Goal: Complete application form: Complete application form

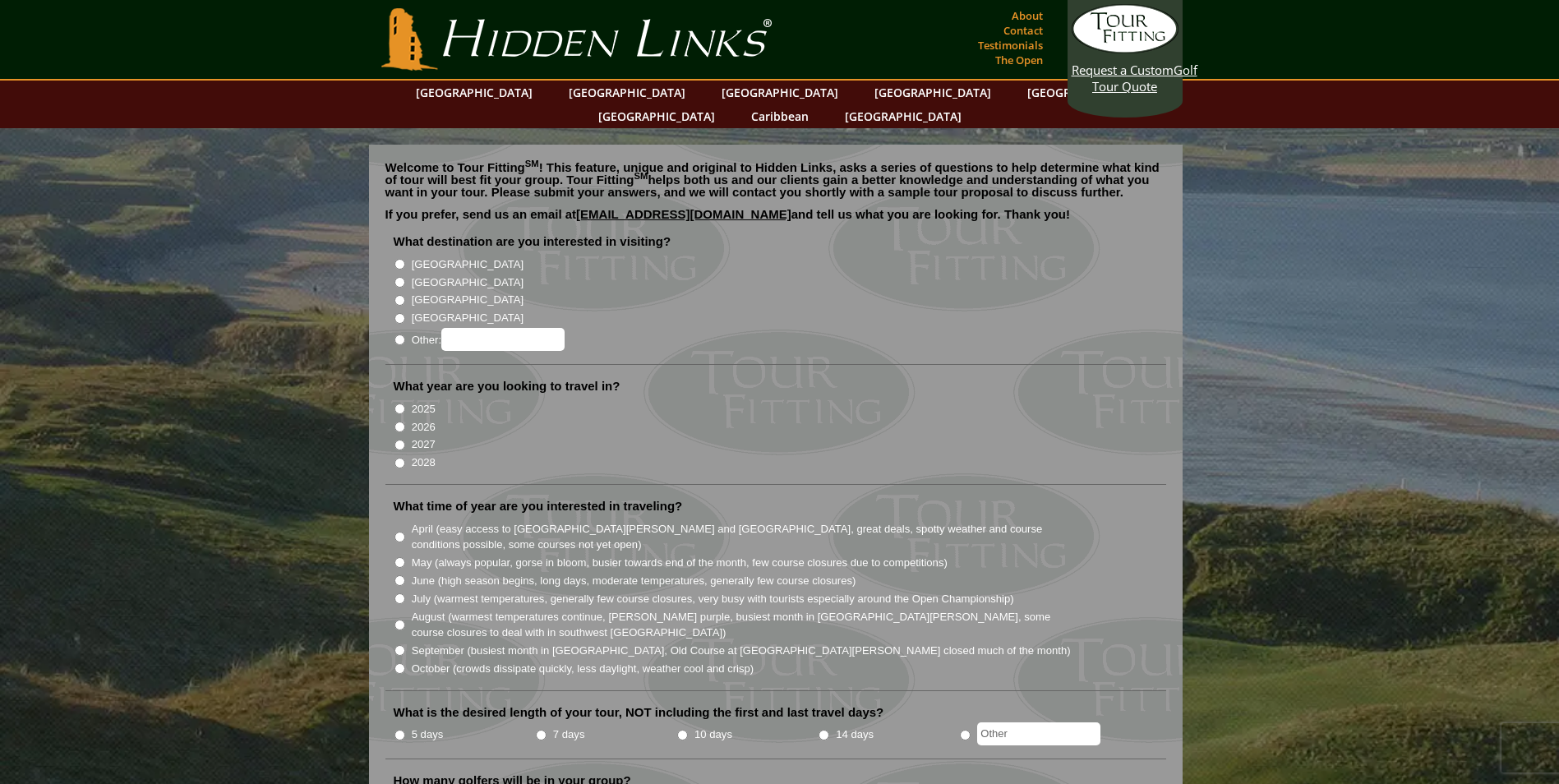
click at [402, 277] on input "[GEOGRAPHIC_DATA]" at bounding box center [400, 282] width 11 height 11
radio input "true"
click at [399, 422] on input "2026" at bounding box center [400, 427] width 11 height 11
radio input "true"
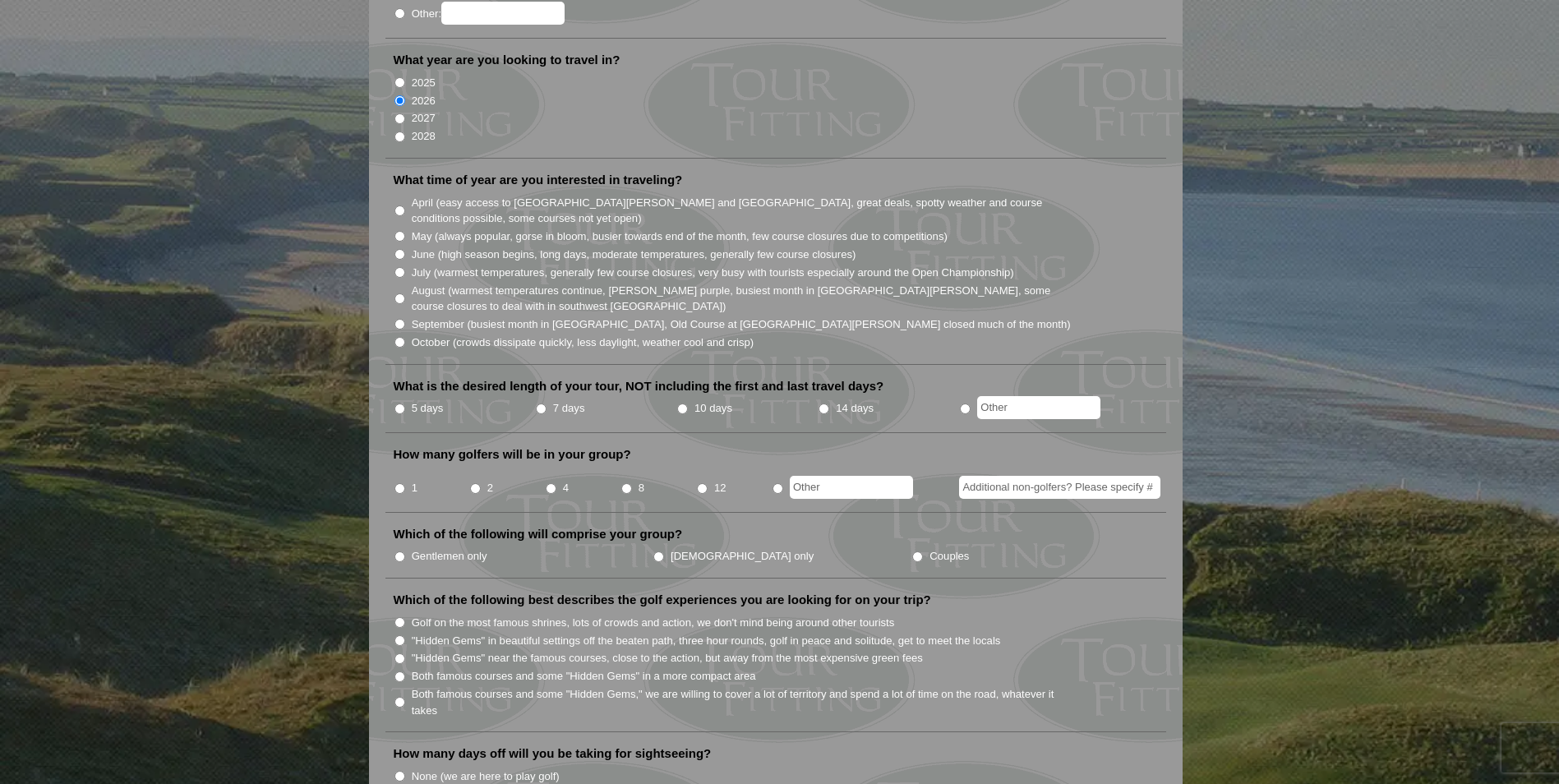
scroll to position [329, 0]
click at [397, 228] on input "May (always popular, gorse in bloom, busier towards end of the month, few cours…" at bounding box center [400, 234] width 11 height 11
radio input "true"
click at [542, 401] on input "7 days" at bounding box center [542, 406] width 11 height 11
radio input "true"
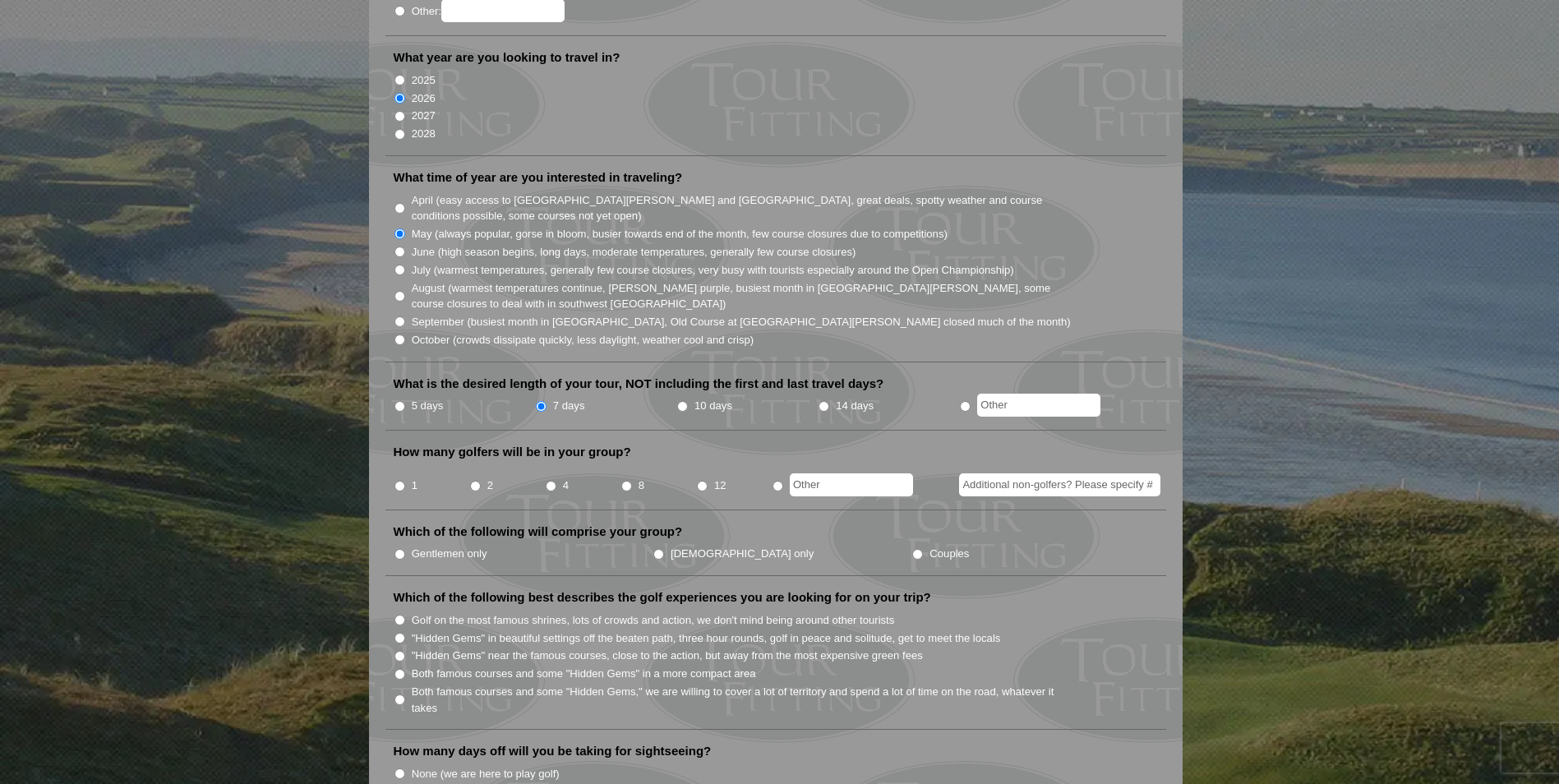
click at [479, 481] on input "2" at bounding box center [476, 486] width 11 height 11
radio input "true"
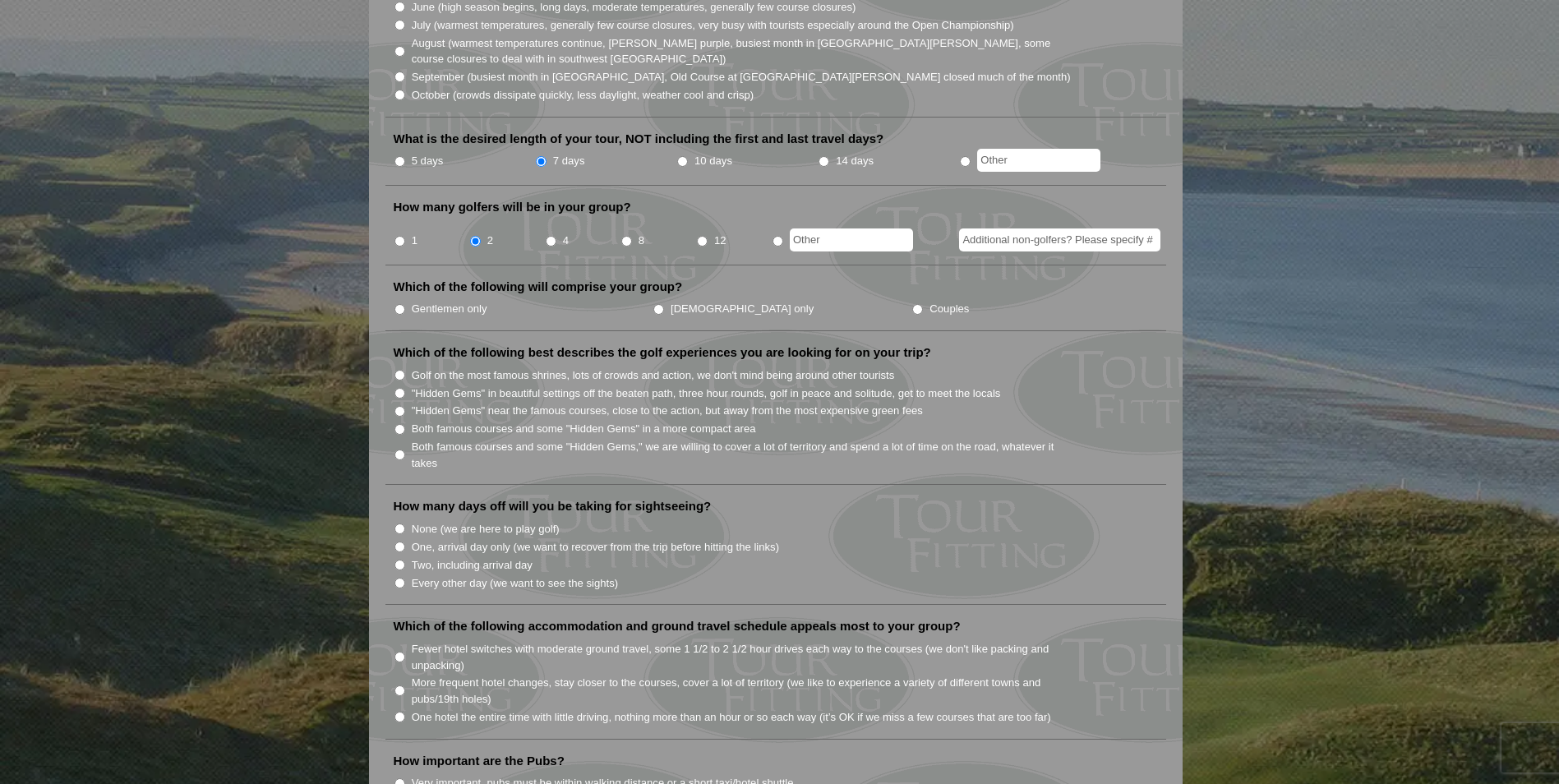
scroll to position [575, 0]
click at [401, 302] on input "Gentlemen only" at bounding box center [400, 308] width 11 height 11
radio input "true"
click at [404, 368] on input "Golf on the most famous shrines, lots of crowds and action, we don't mind being…" at bounding box center [400, 374] width 11 height 11
radio input "true"
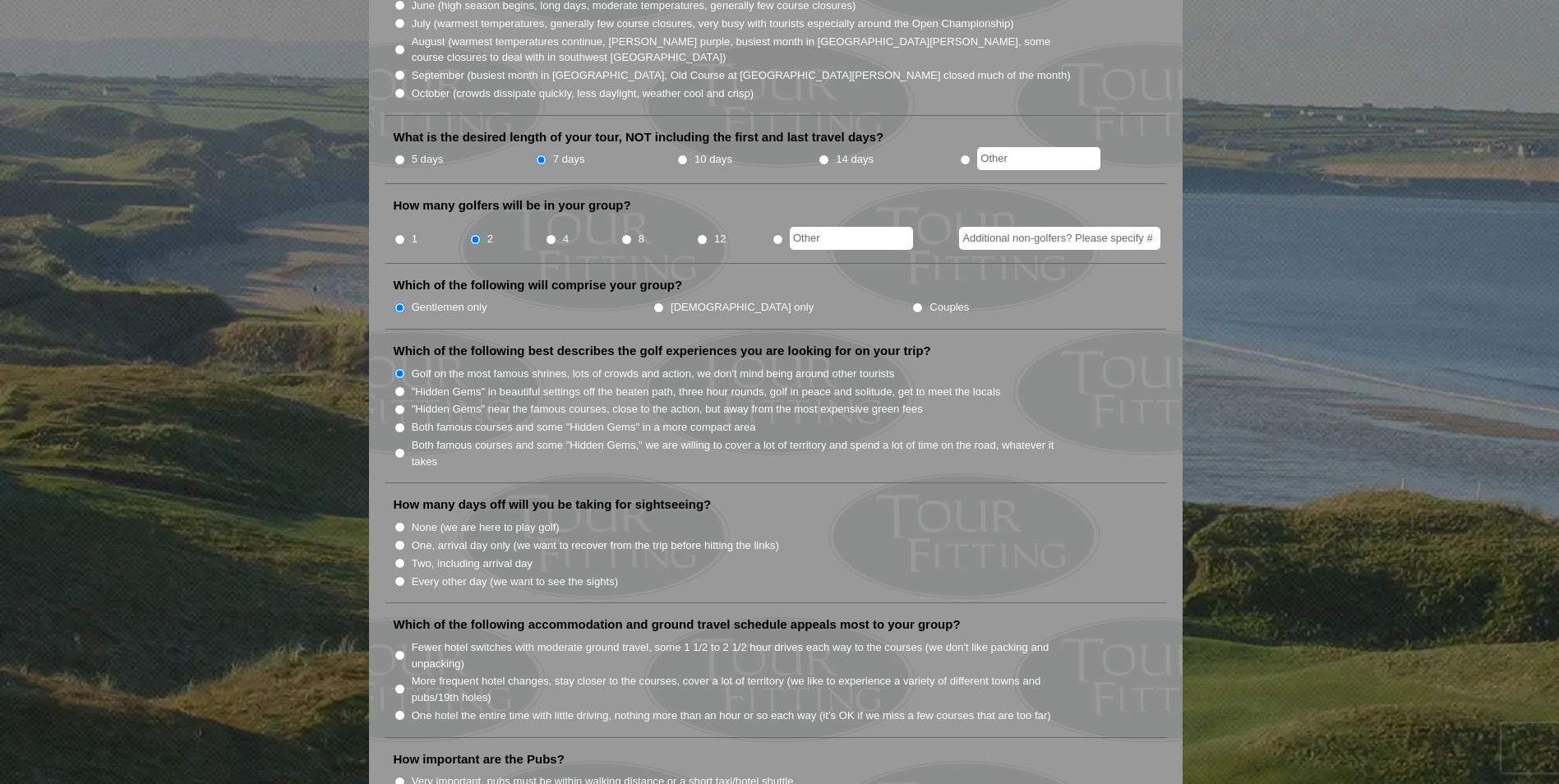
click at [399, 422] on input "Both famous courses and some "Hidden Gems" in a more compact area" at bounding box center [400, 427] width 11 height 11
radio input "true"
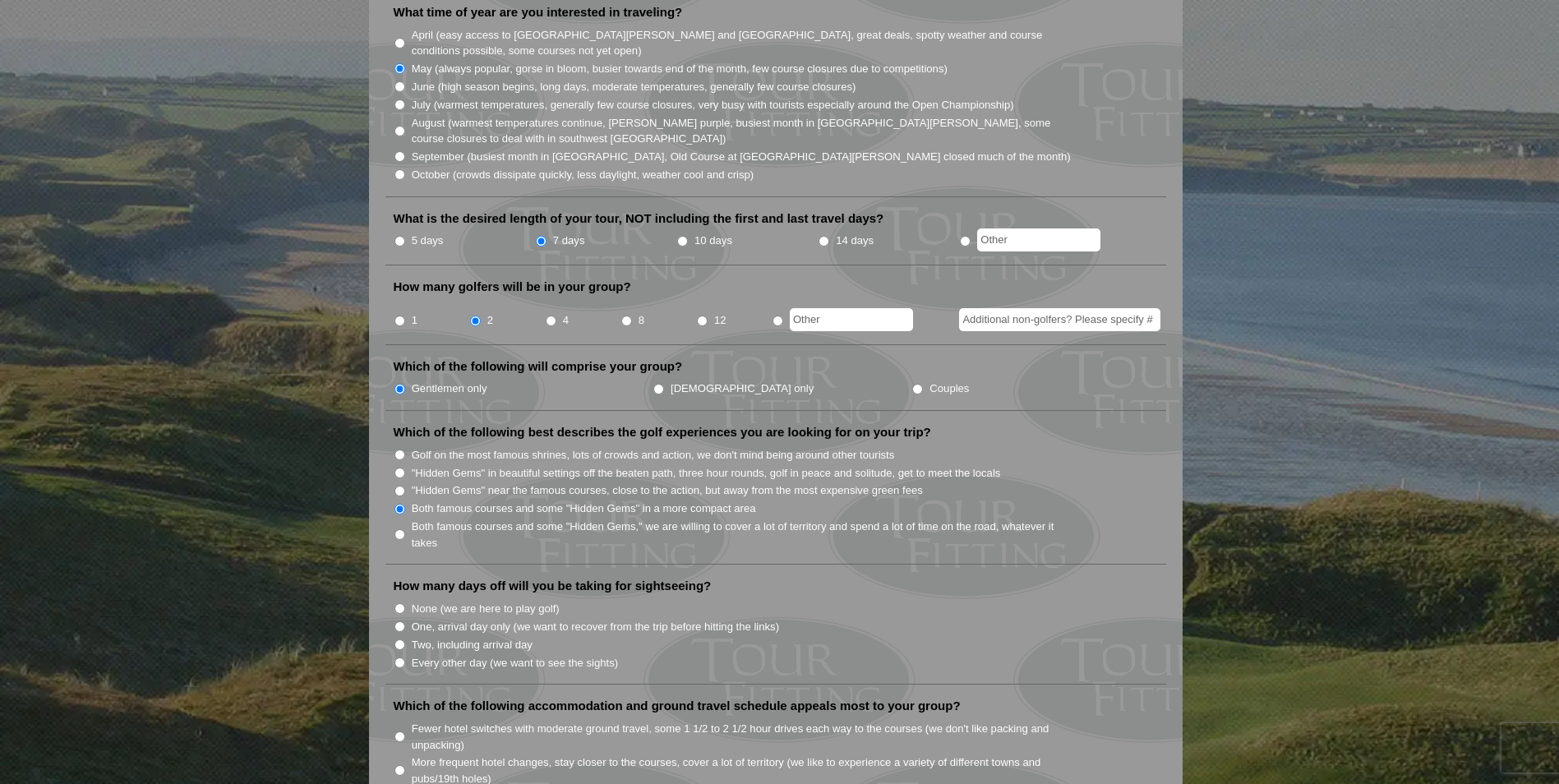
scroll to position [492, 0]
click at [397, 236] on input "5 days" at bounding box center [400, 242] width 11 height 11
radio input "true"
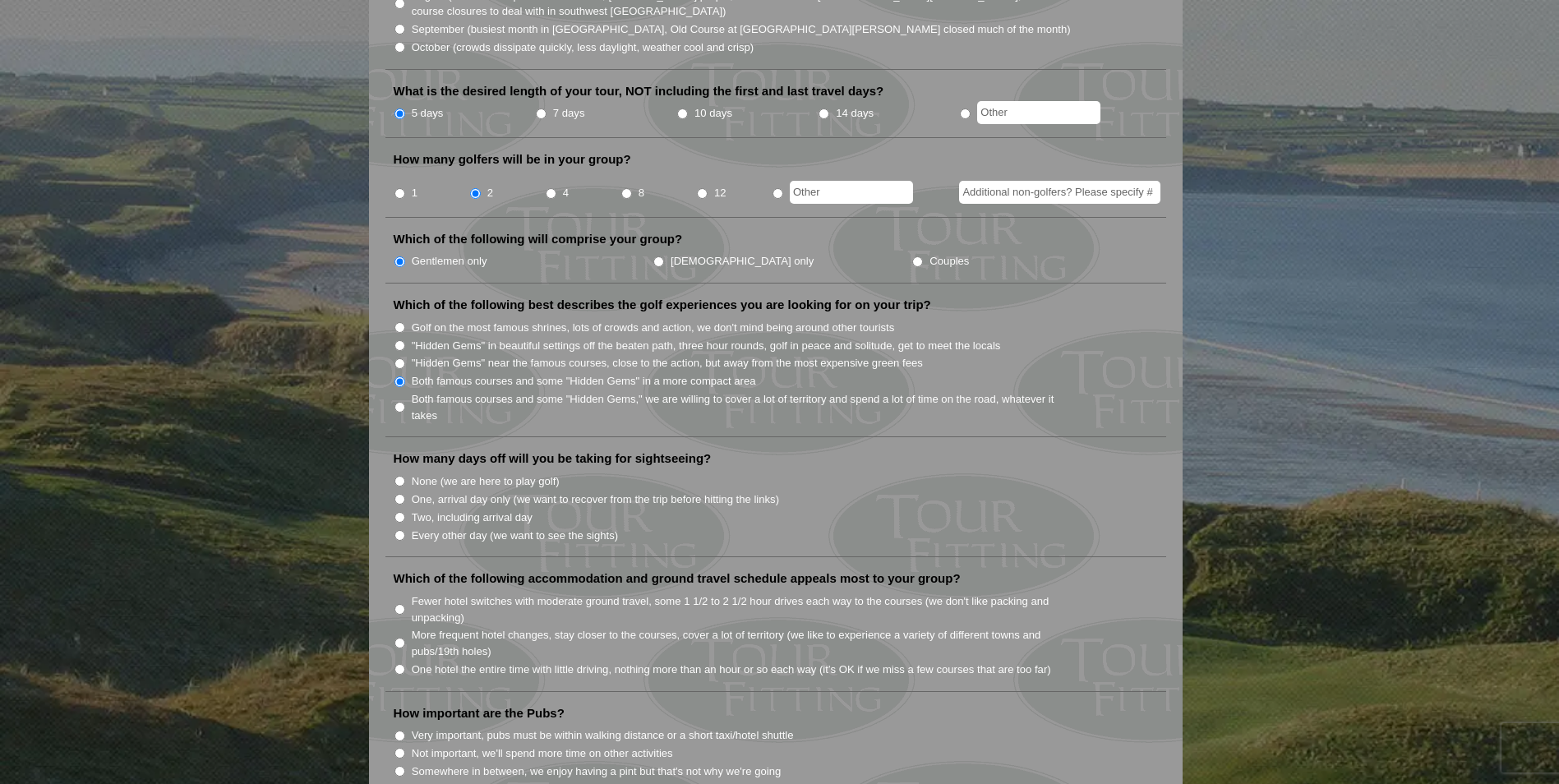
scroll to position [740, 0]
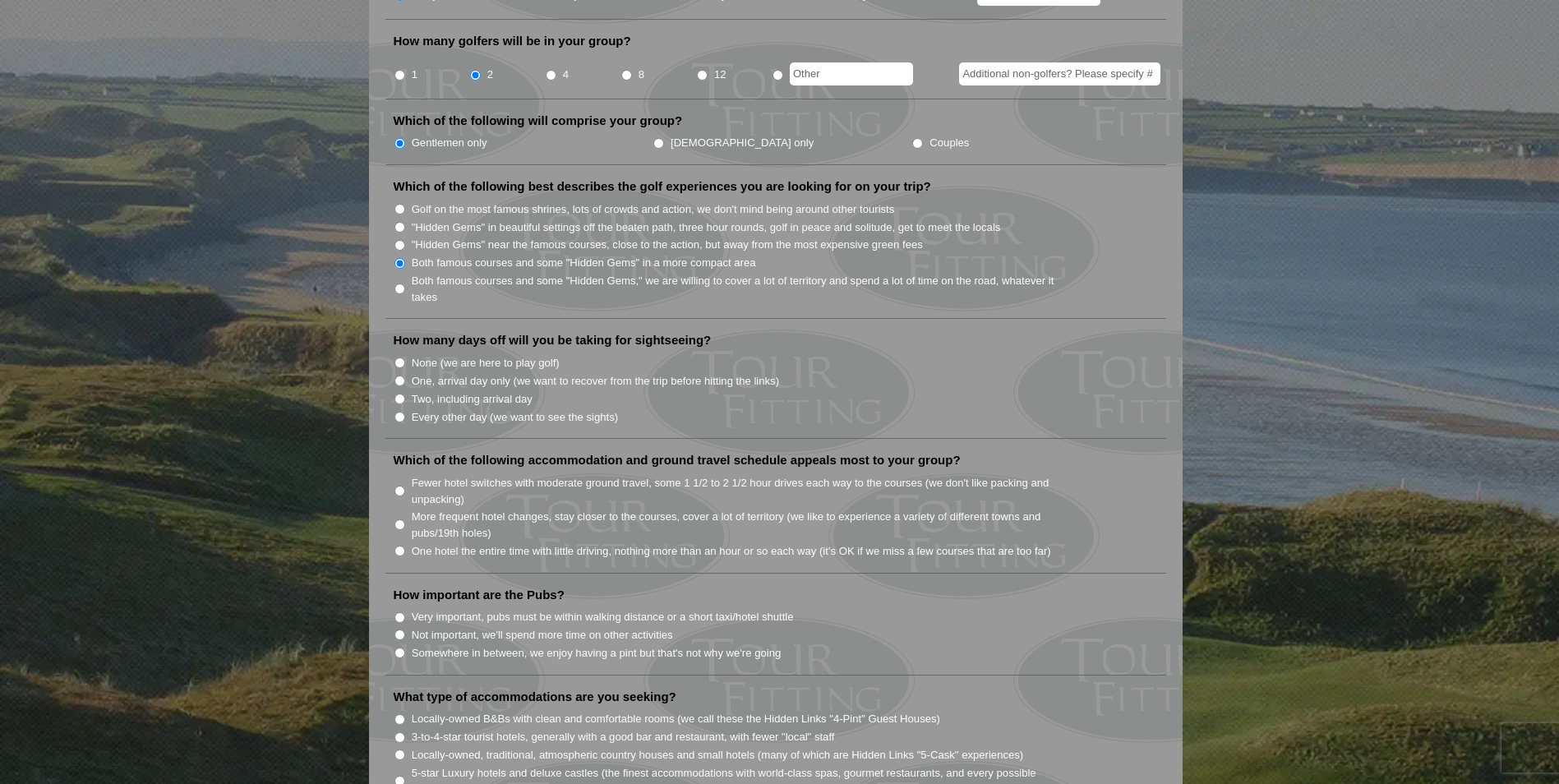
click at [399, 358] on input "None (we are here to play golf)" at bounding box center [400, 363] width 11 height 11
radio input "true"
click at [407, 371] on li "One, arrival day only (we want to recover from the trip before hitting the link…" at bounding box center [783, 380] width 777 height 18
click at [403, 376] on input "One, arrival day only (we want to recover from the trip before hitting the link…" at bounding box center [400, 381] width 11 height 11
radio input "true"
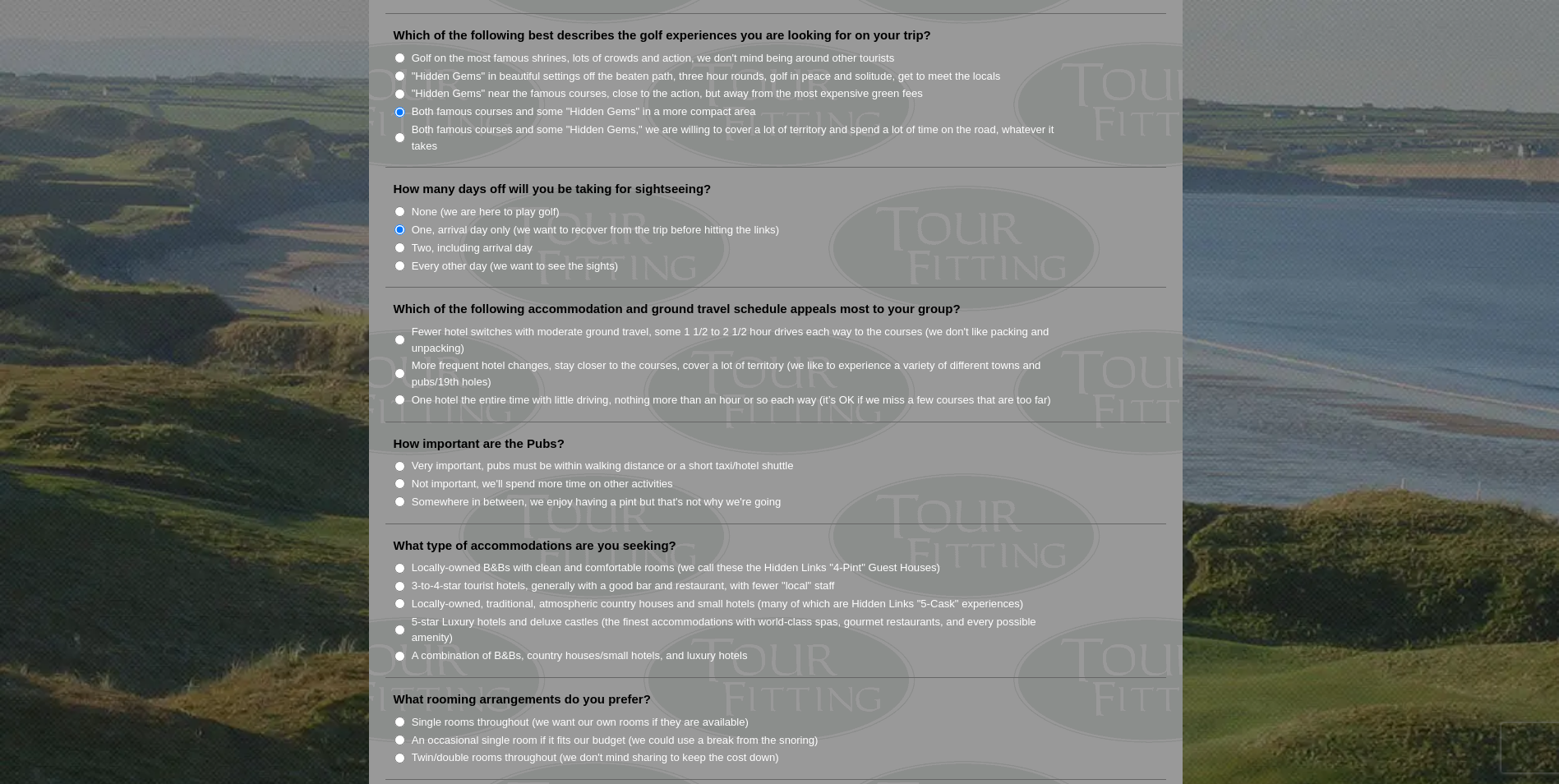
scroll to position [904, 0]
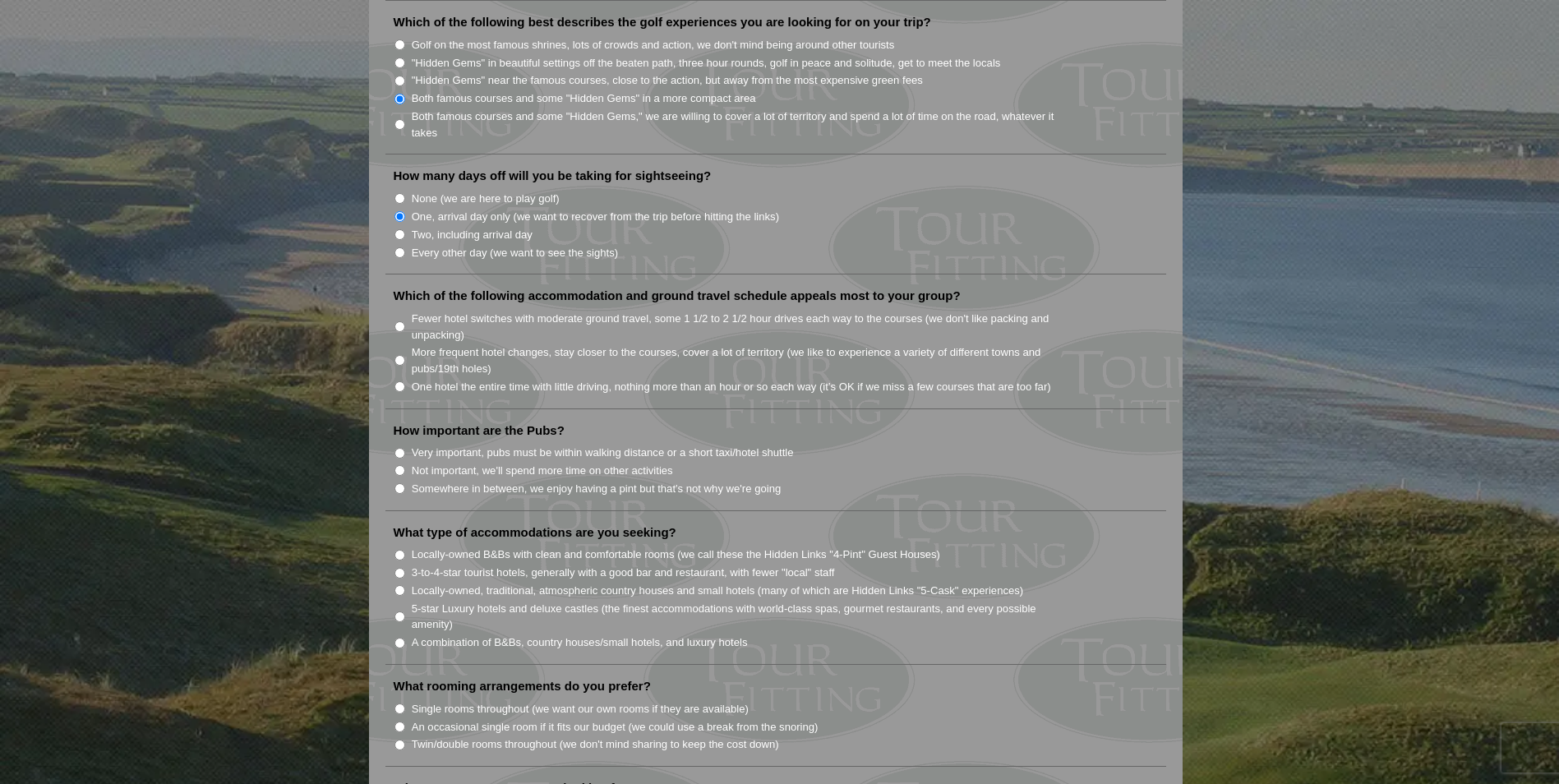
click at [394, 378] on li "One hotel the entire time with little driving, nothing more than an hour or so …" at bounding box center [783, 387] width 777 height 18
click at [399, 381] on input "One hotel the entire time with little driving, nothing more than an hour or so …" at bounding box center [400, 387] width 11 height 11
radio input "true"
click at [399, 483] on input "Somewhere in between, we enjoy having a pint but that's not why we're going" at bounding box center [400, 489] width 11 height 11
radio input "true"
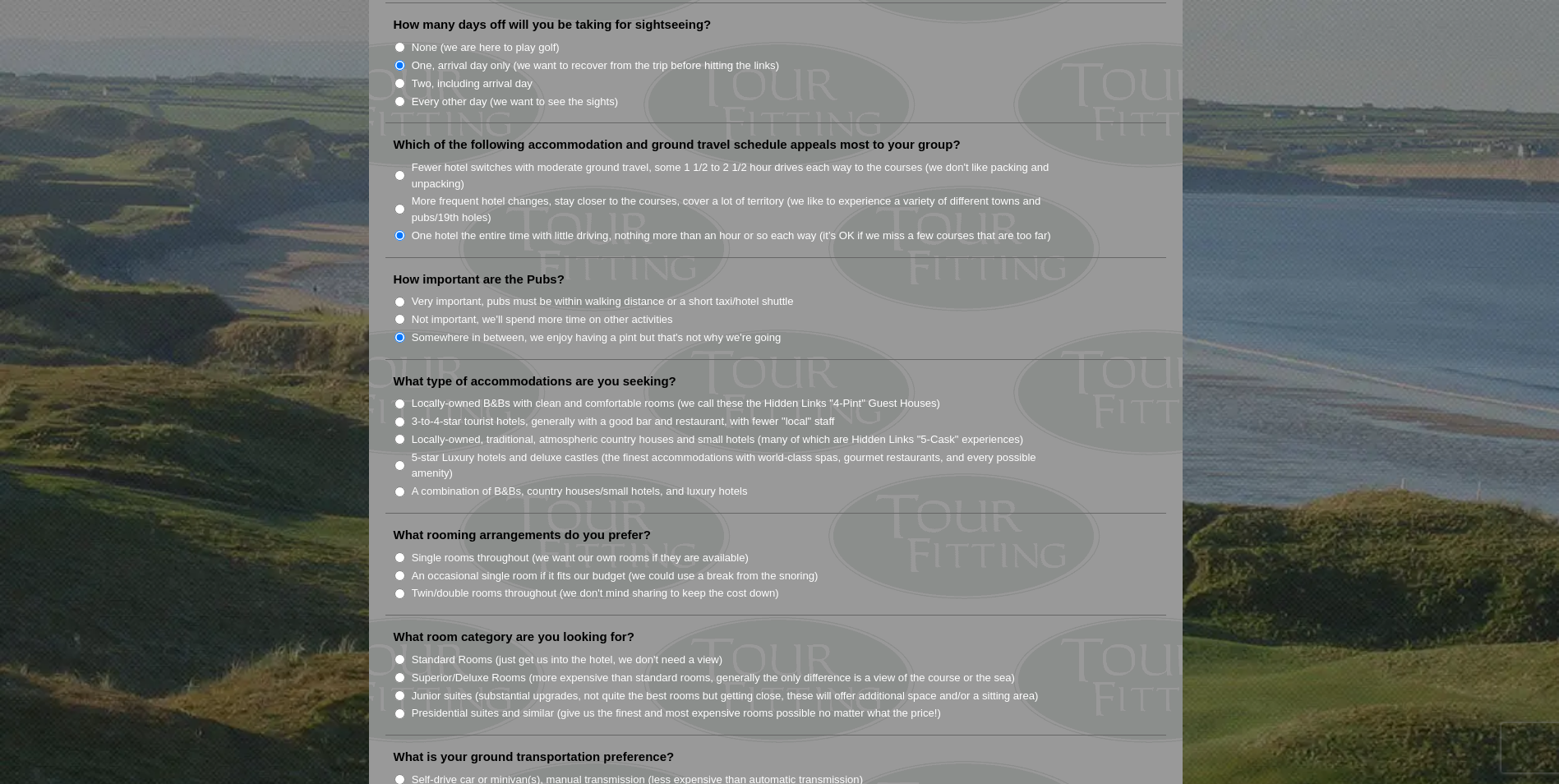
scroll to position [1150, 0]
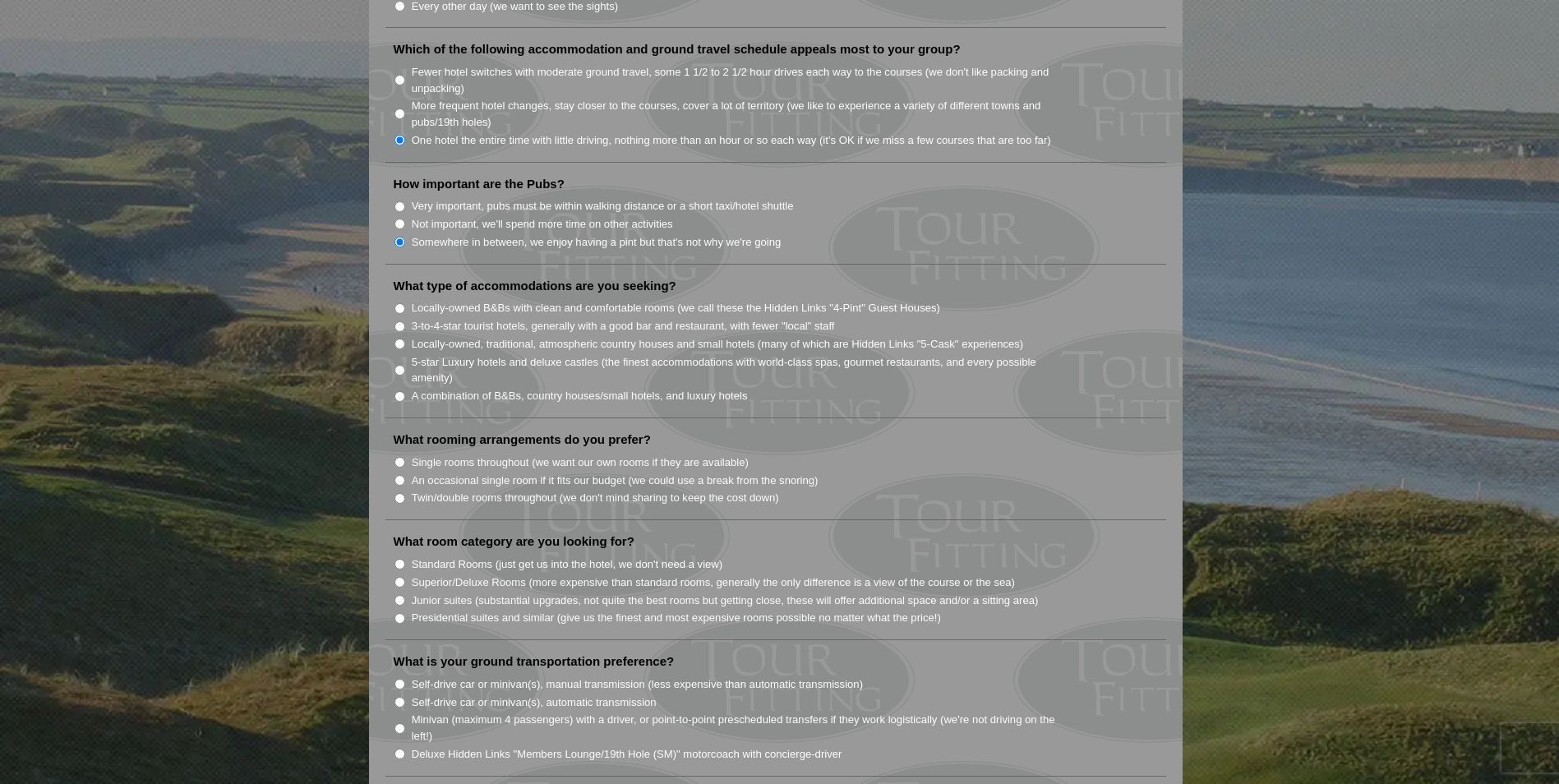
click at [399, 321] on input "3-to-4-star tourist hotels, generally with a good bar and restaurant, with fewe…" at bounding box center [400, 327] width 11 height 11
radio input "true"
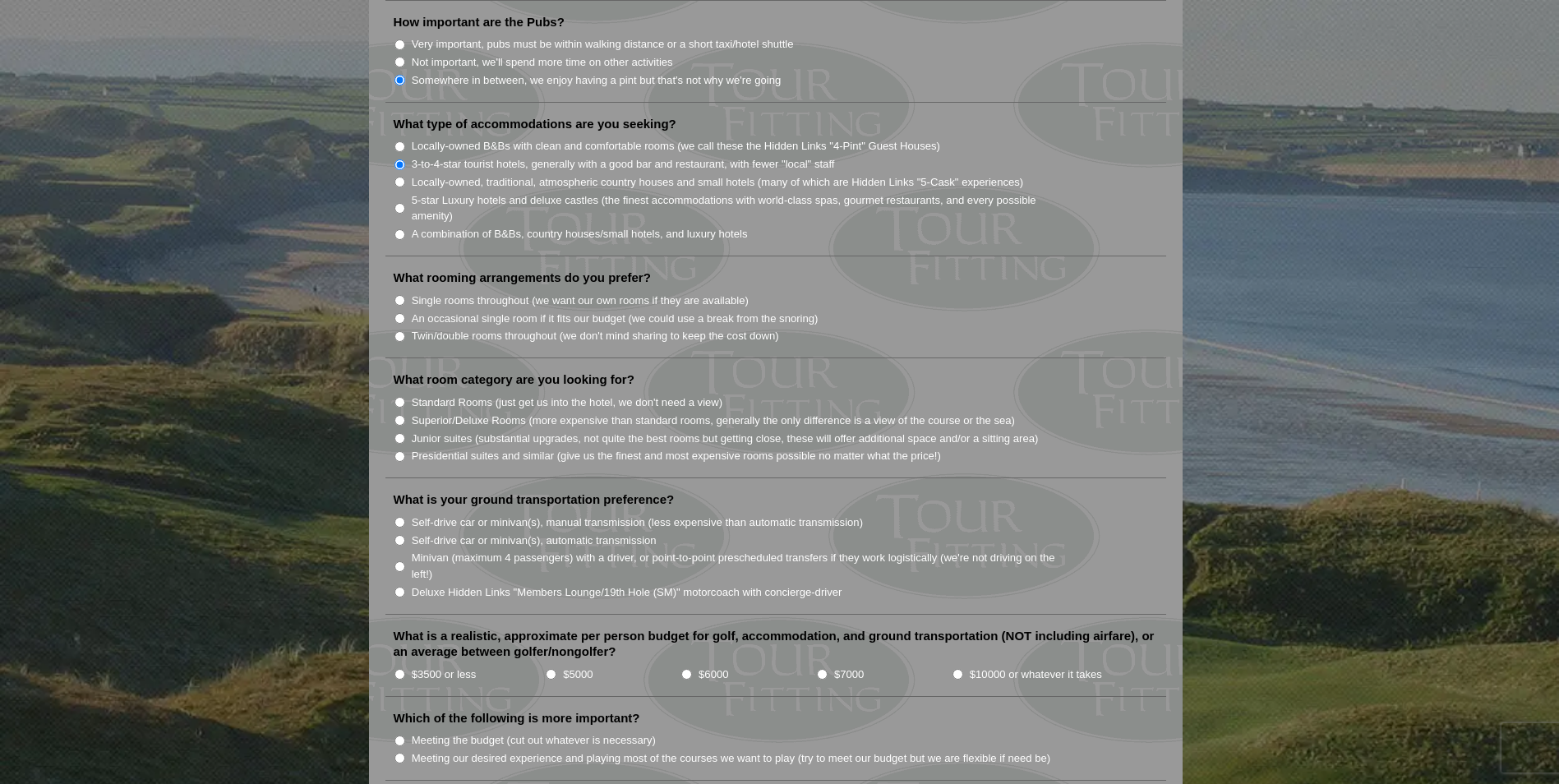
scroll to position [1315, 0]
click at [398, 292] on input "Single rooms throughout (we want our own rooms if they are available)" at bounding box center [400, 298] width 11 height 11
radio input "true"
click at [403, 413] on input "Superior/Deluxe Rooms (more expensive than standard rooms, generally the only d…" at bounding box center [400, 418] width 11 height 11
radio input "true"
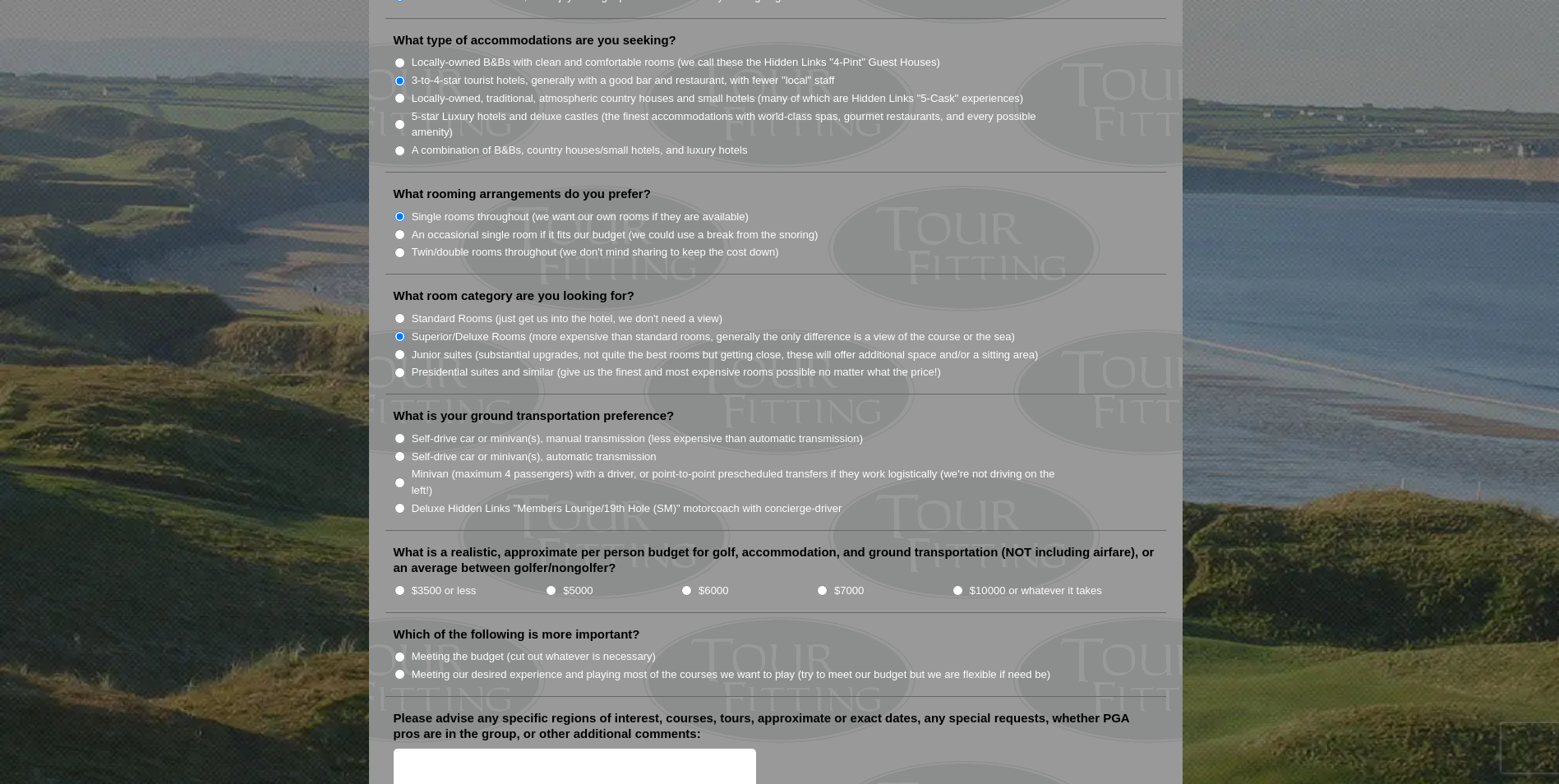
scroll to position [1397, 0]
click at [395, 502] on input "Deluxe Hidden Links "Members Lounge/19th Hole (SM)" motorcoach with concierge-d…" at bounding box center [400, 507] width 11 height 11
radio input "true"
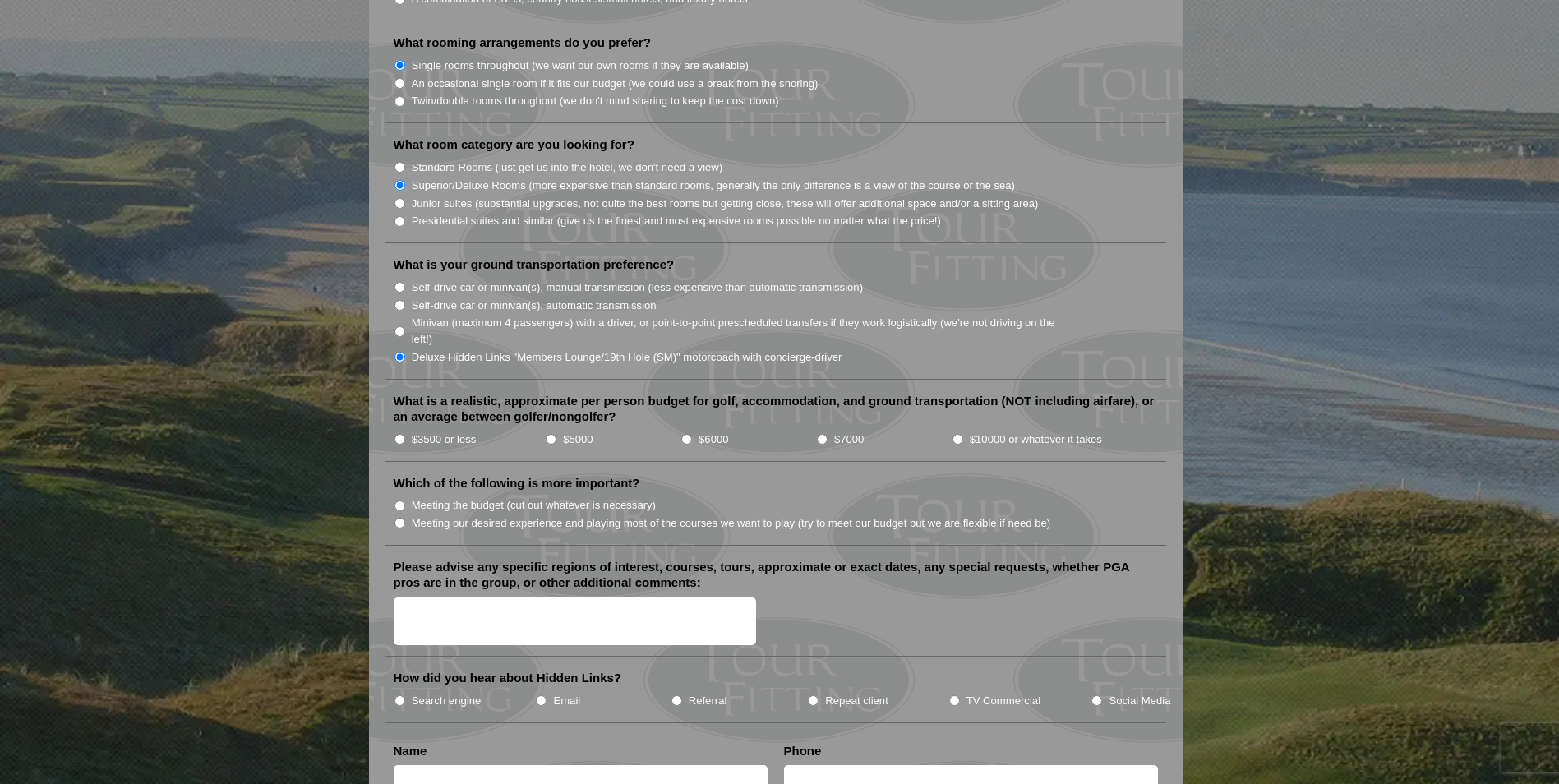
scroll to position [1561, 0]
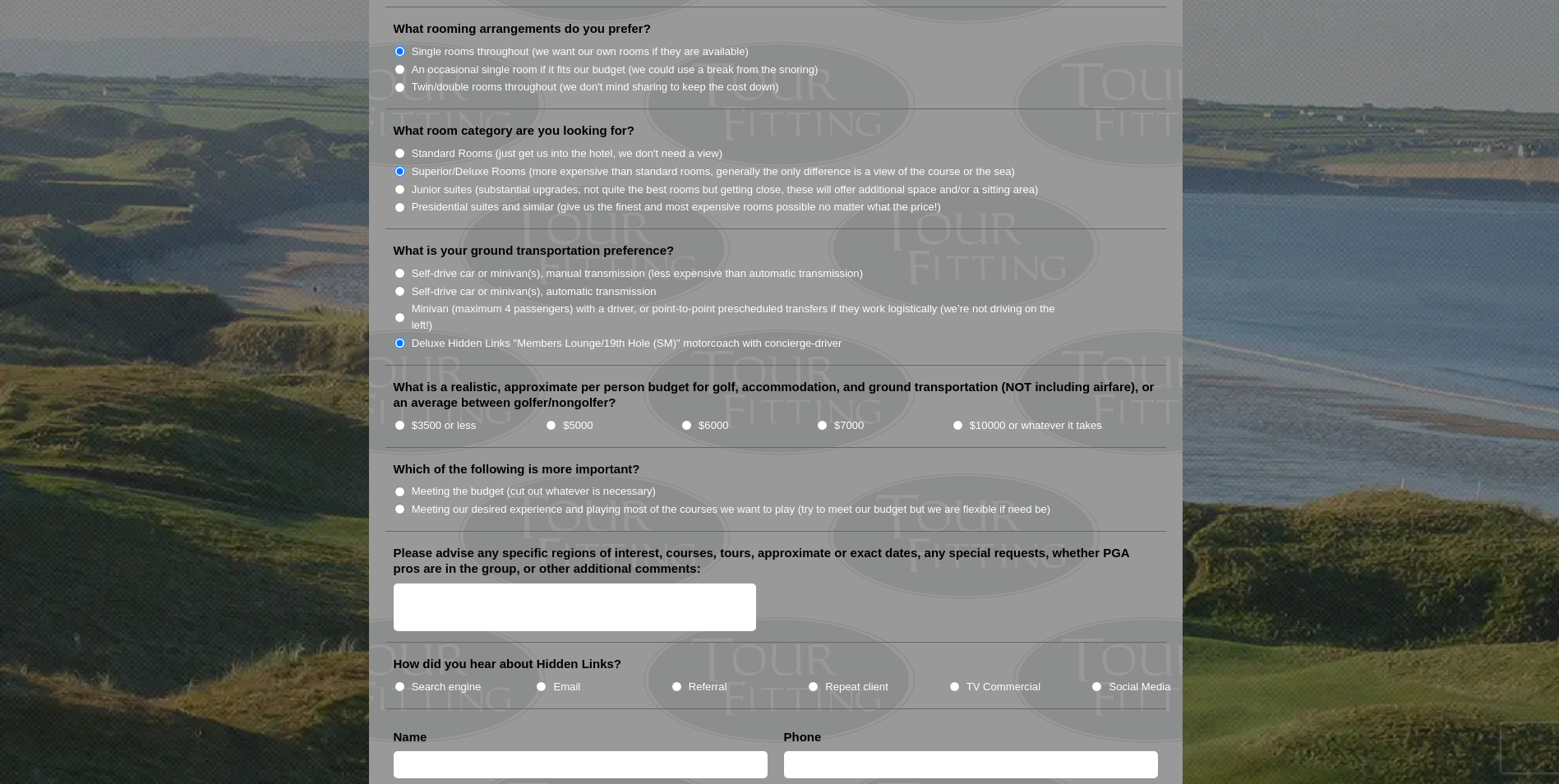
click at [399, 420] on input "$3500 or less" at bounding box center [400, 425] width 11 height 11
radio input "true"
click at [402, 503] on input "Meeting our desired experience and playing most of the courses we want to play …" at bounding box center [400, 509] width 11 height 11
radio input "true"
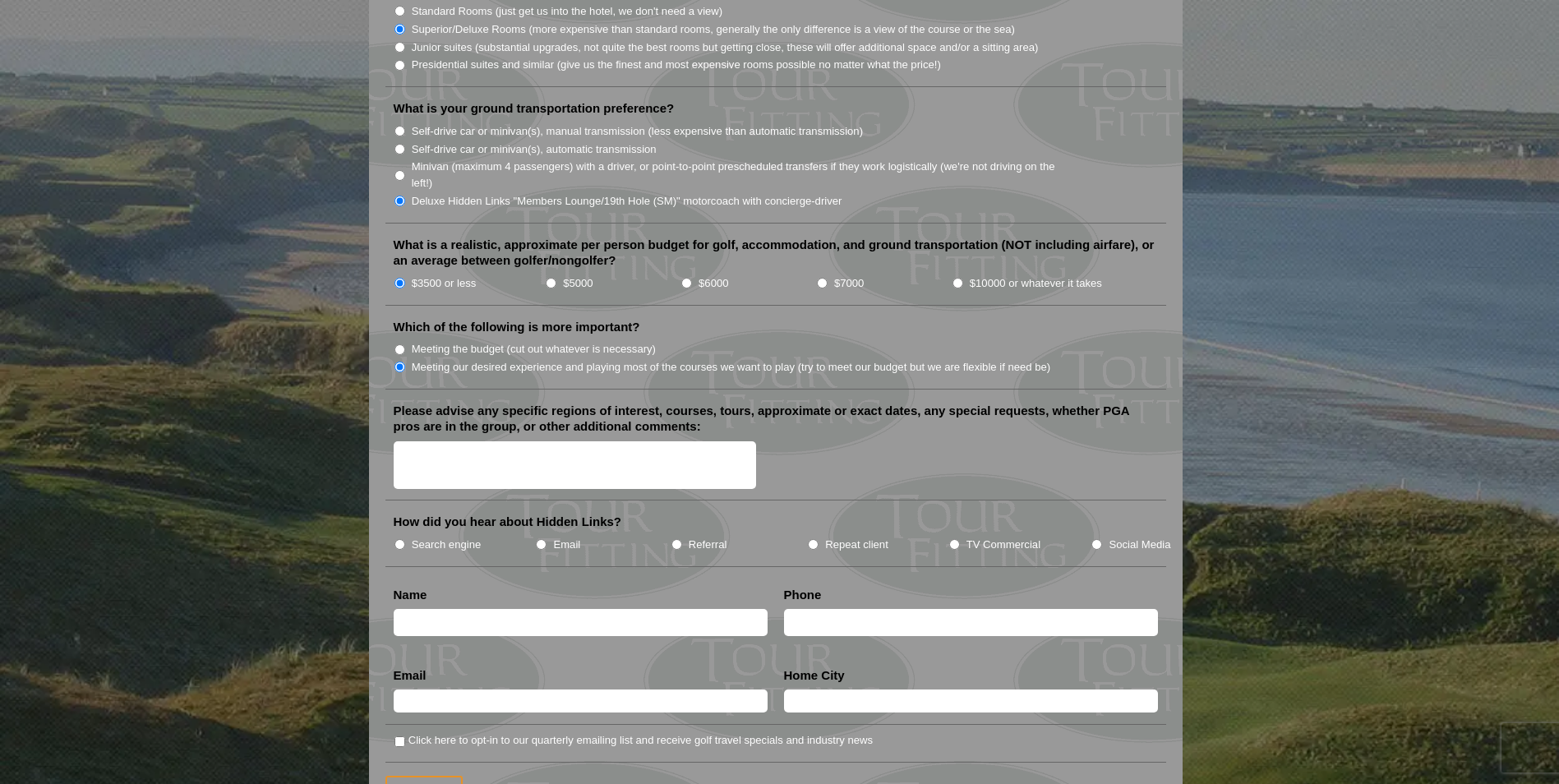
scroll to position [1726, 0]
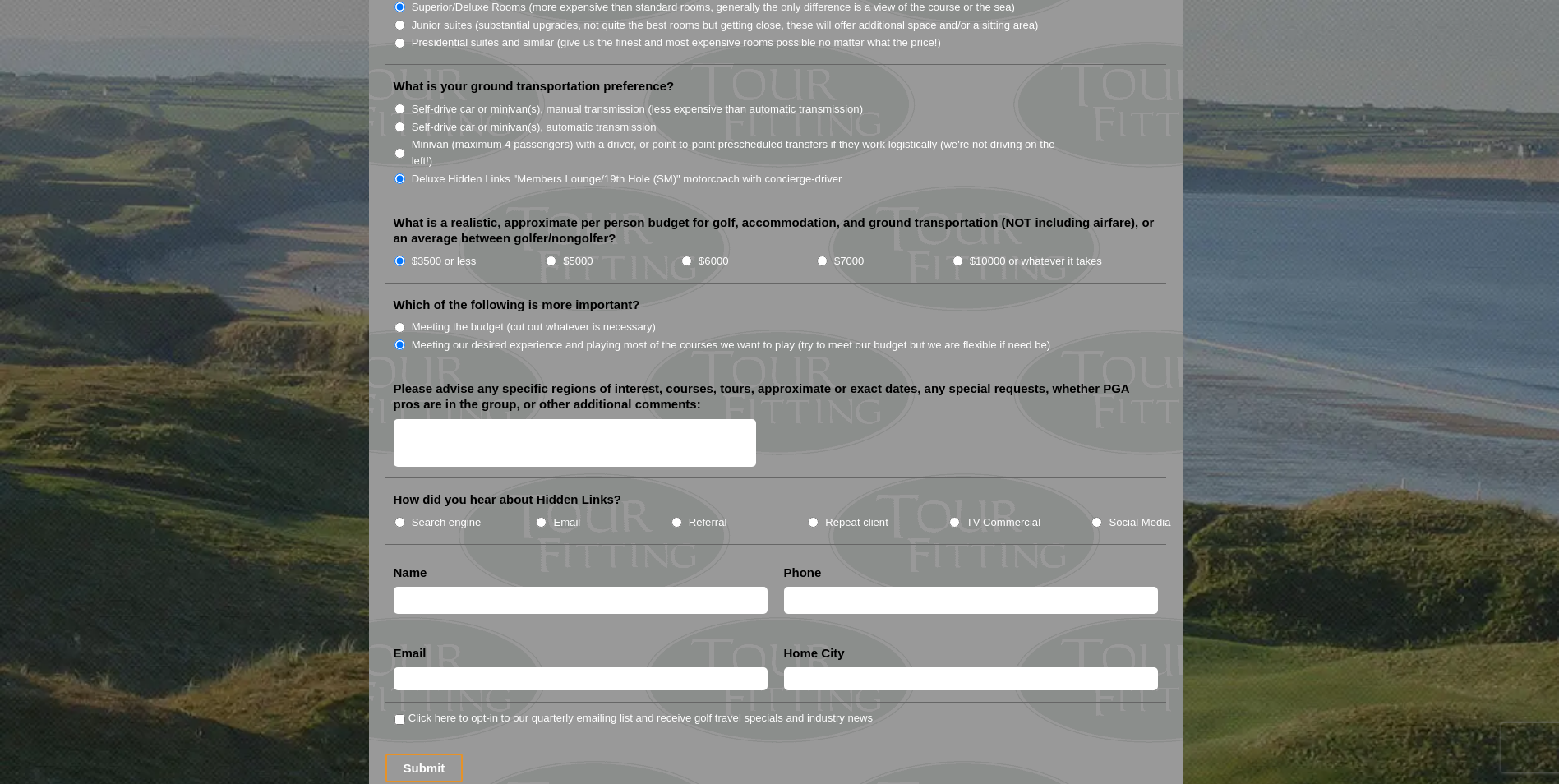
click at [953, 517] on input "TV Commercial" at bounding box center [955, 522] width 11 height 11
radio input "true"
click at [531, 587] on input "text" at bounding box center [581, 600] width 374 height 27
type input "[PERSON_NAME]"
type input "5039395458"
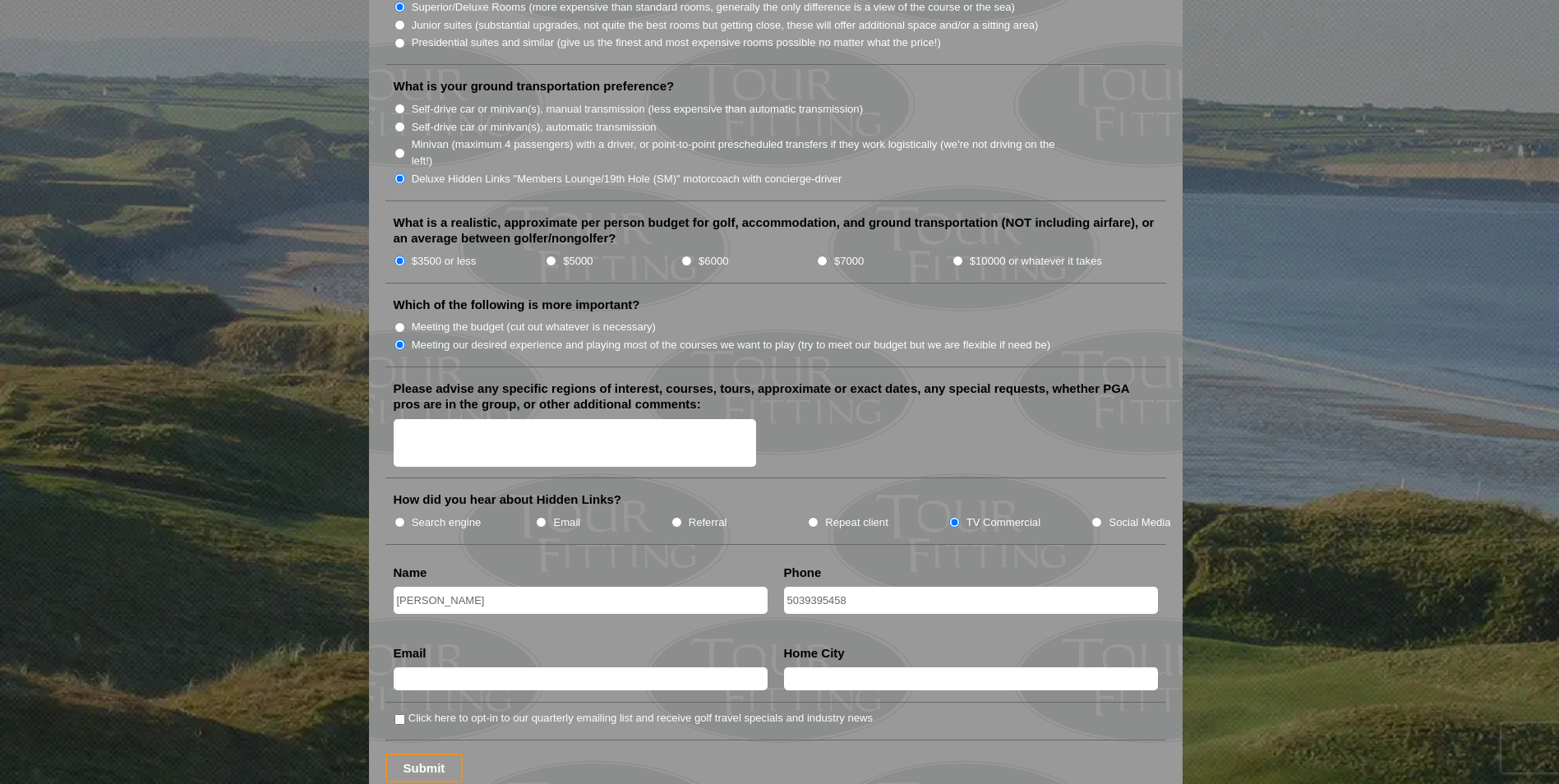
type input "[EMAIL_ADDRESS][DOMAIN_NAME]"
drag, startPoint x: 536, startPoint y: 561, endPoint x: 393, endPoint y: 564, distance: 143.0
click at [393, 564] on li "Name [PERSON_NAME]" at bounding box center [581, 593] width 390 height 58
drag, startPoint x: 529, startPoint y: 576, endPoint x: 395, endPoint y: 574, distance: 134.0
click at [395, 587] on input "[PERSON_NAME]" at bounding box center [581, 600] width 374 height 27
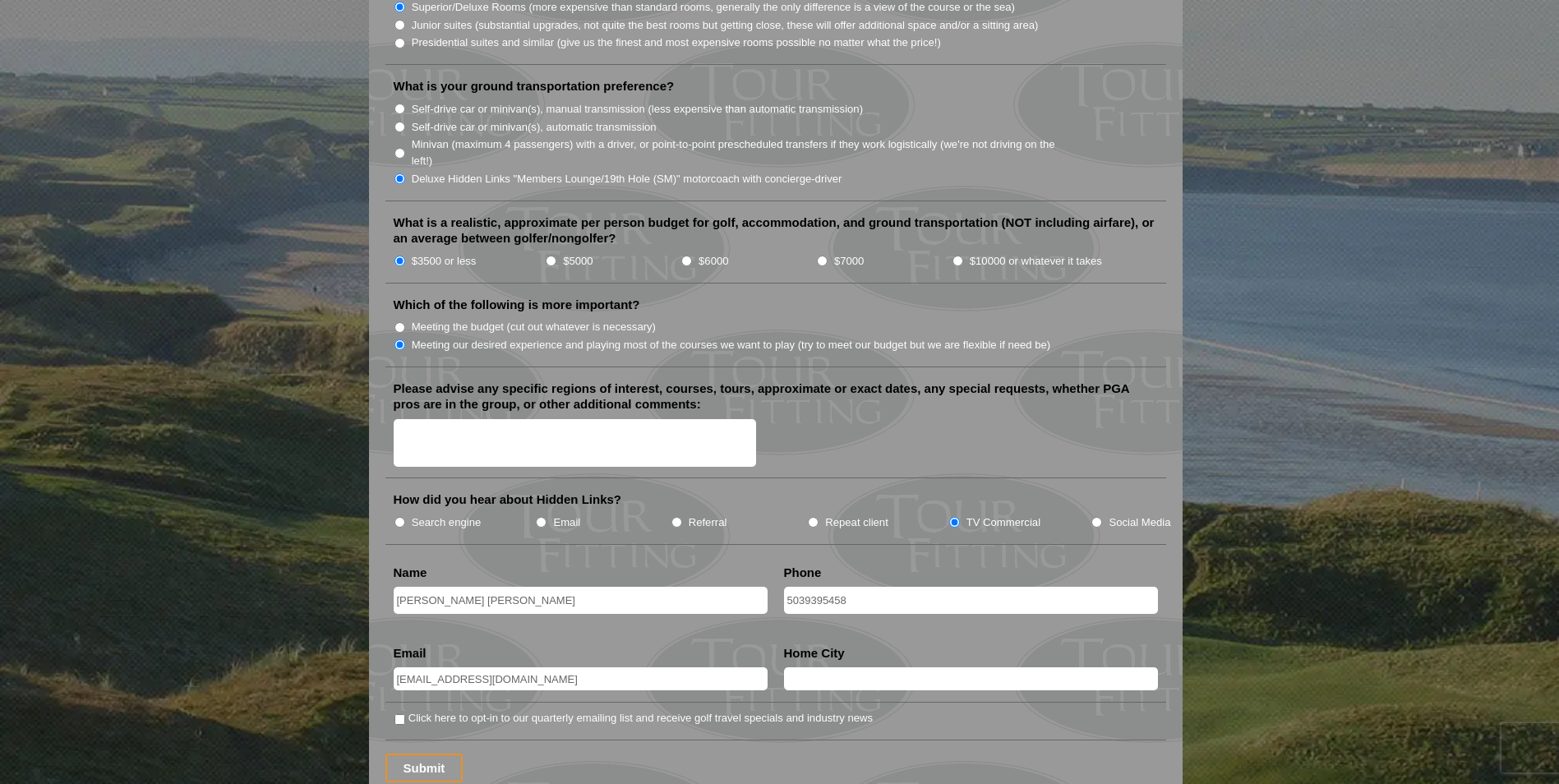
type input "[PERSON_NAME] [PERSON_NAME]"
click at [828, 667] on input "text" at bounding box center [971, 678] width 374 height 23
type input "[GEOGRAPHIC_DATA]"
click at [425, 753] on input "Submit" at bounding box center [425, 768] width 78 height 29
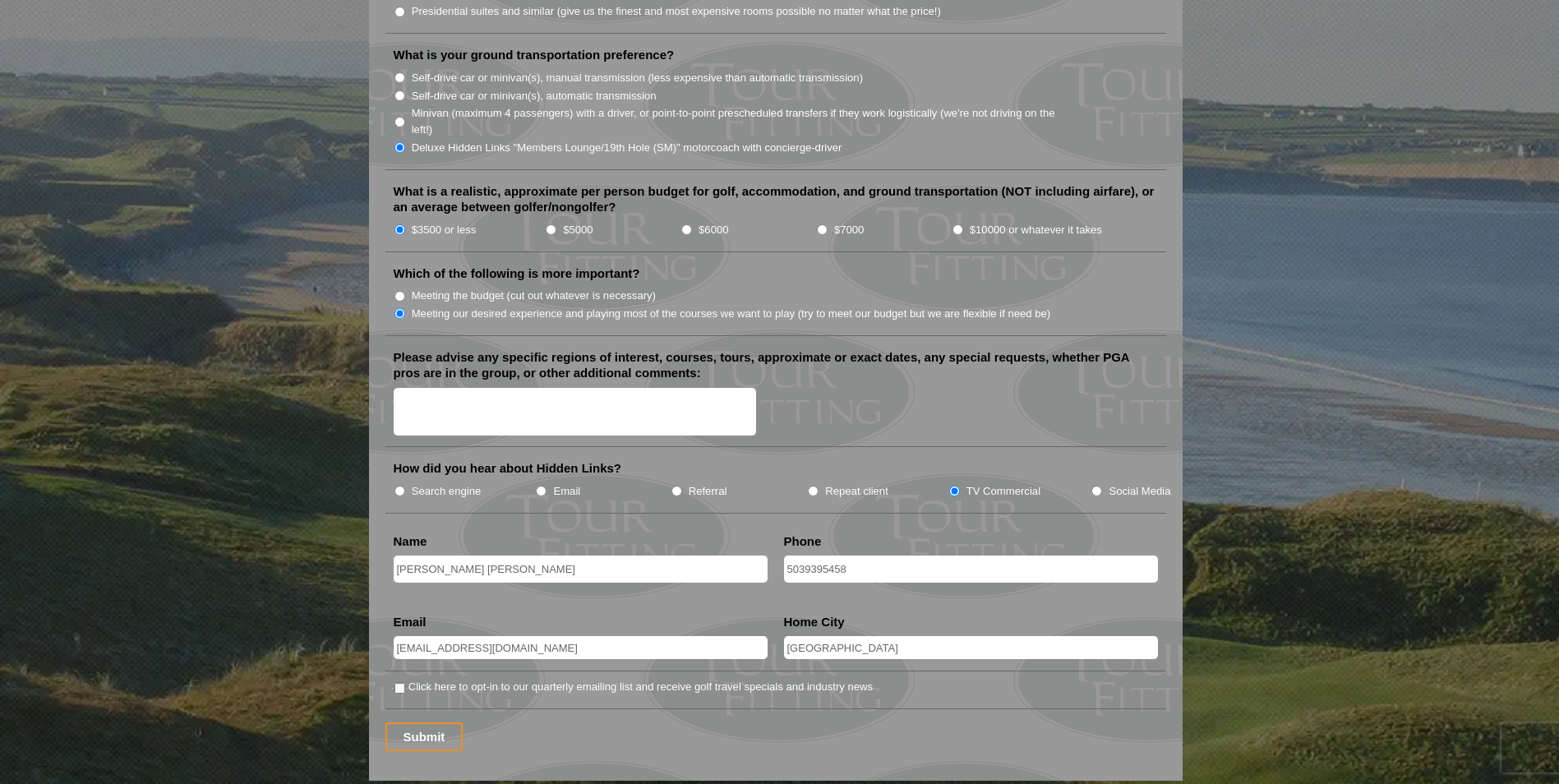
scroll to position [1807, 0]
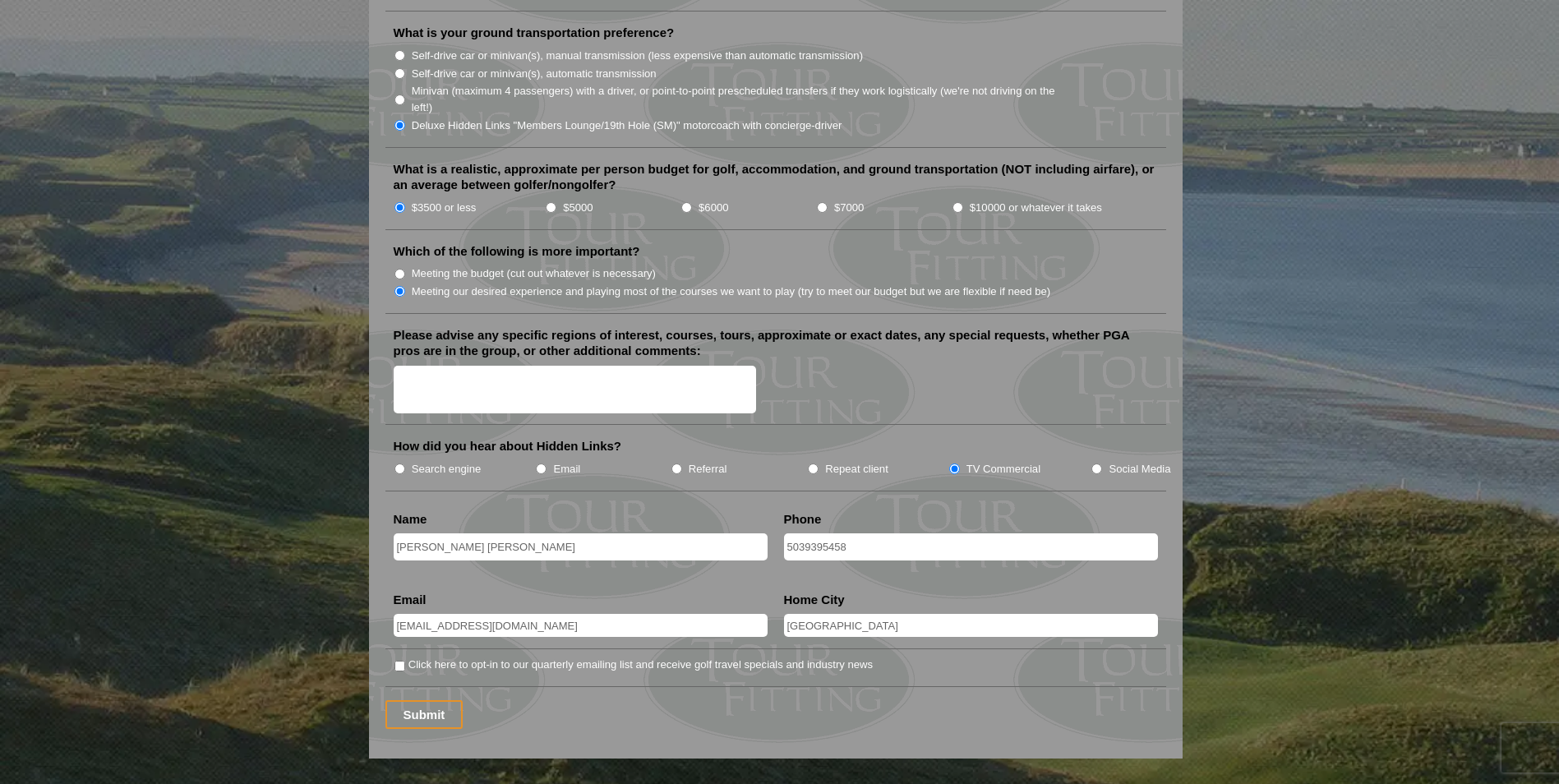
click at [486, 368] on textarea "Please advise any specific regions of interest, courses, tours, approximate or …" at bounding box center [575, 390] width 363 height 49
type textarea "N/A"
click at [551, 533] on input "[PERSON_NAME] [PERSON_NAME]" at bounding box center [581, 547] width 374 height 27
click at [399, 661] on input "Click here to opt-in to our quarterly emailing list and receive golf travel spe…" at bounding box center [400, 666] width 11 height 11
click at [401, 661] on input "Click here to opt-in to our quarterly emailing list and receive golf travel spe…" at bounding box center [400, 666] width 11 height 11
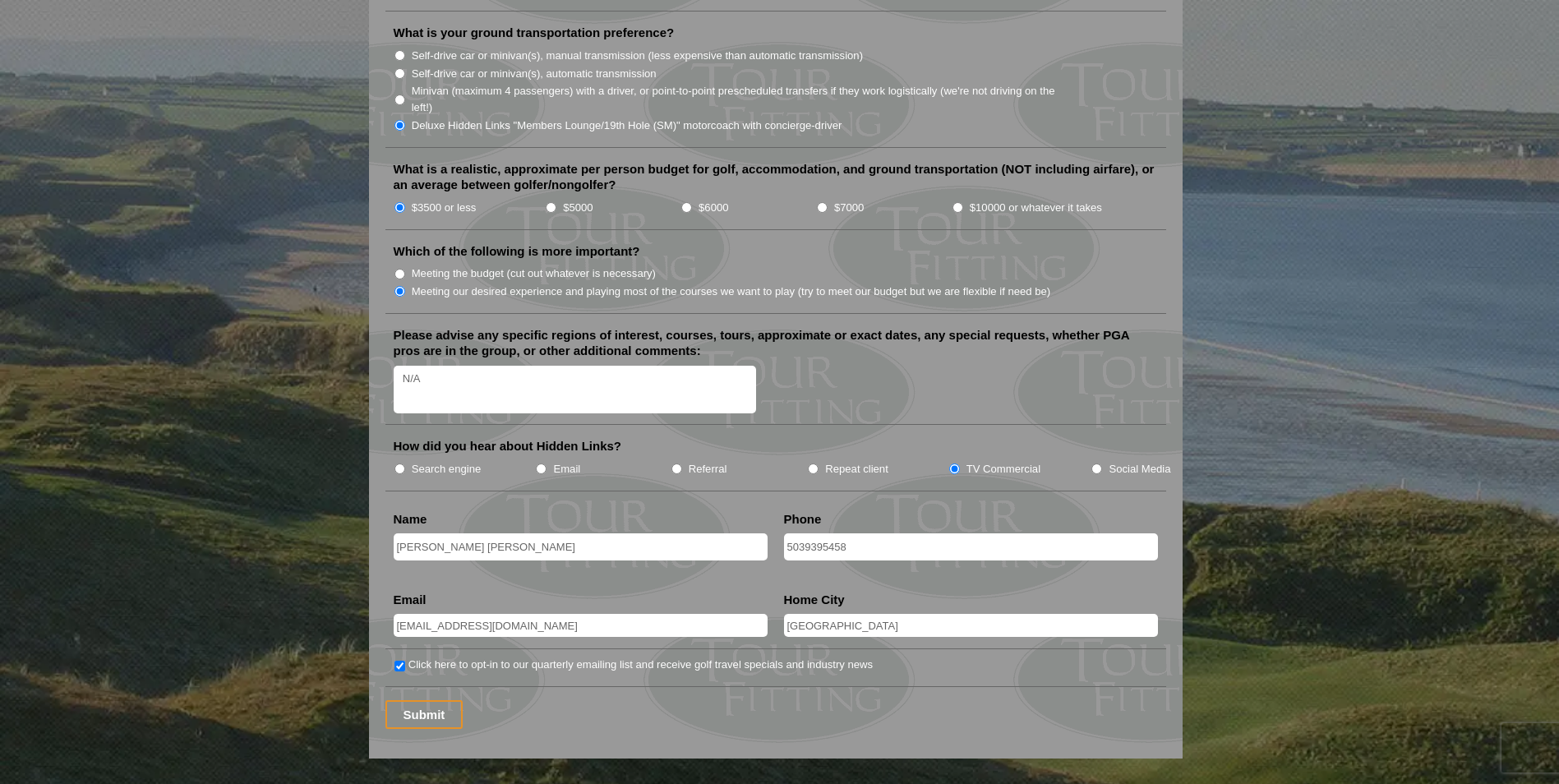
checkbox input "false"
click at [560, 614] on input "[EMAIL_ADDRESS][DOMAIN_NAME]" at bounding box center [581, 625] width 374 height 23
type input "[EMAIL_ADDRESS][DOMAIN_NAME]"
click at [560, 533] on input "[PERSON_NAME] [PERSON_NAME]" at bounding box center [581, 547] width 374 height 27
type input "[PERSON_NAME] [PERSON_NAME]"
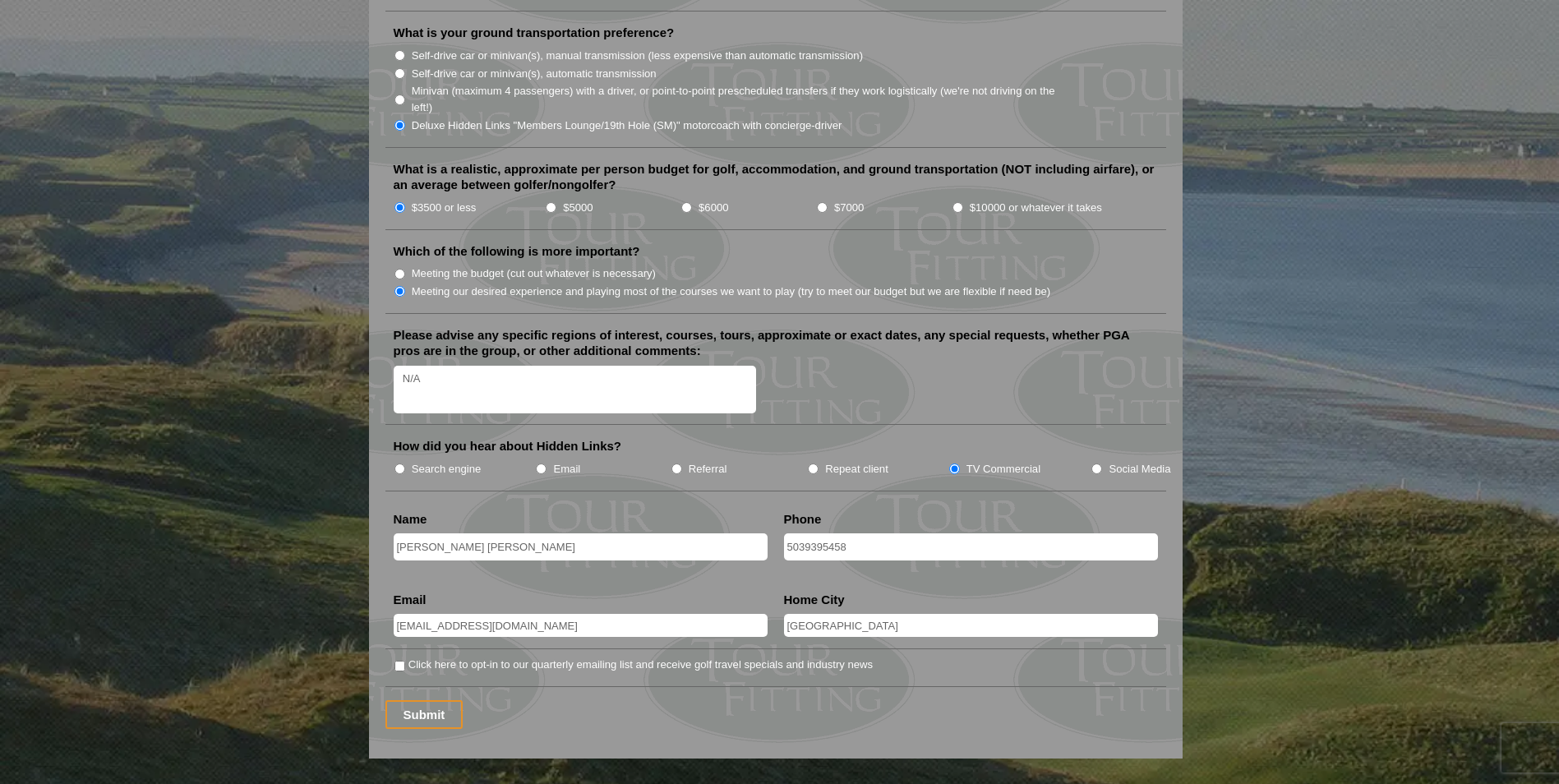
click at [897, 533] on input "5039395458" at bounding box center [971, 547] width 374 height 27
type input "5039395458"
click at [700, 614] on input "[EMAIL_ADDRESS][DOMAIN_NAME]" at bounding box center [581, 625] width 374 height 23
click at [859, 614] on input "[GEOGRAPHIC_DATA]" at bounding box center [971, 625] width 374 height 23
type input "[GEOGRAPHIC_DATA]"
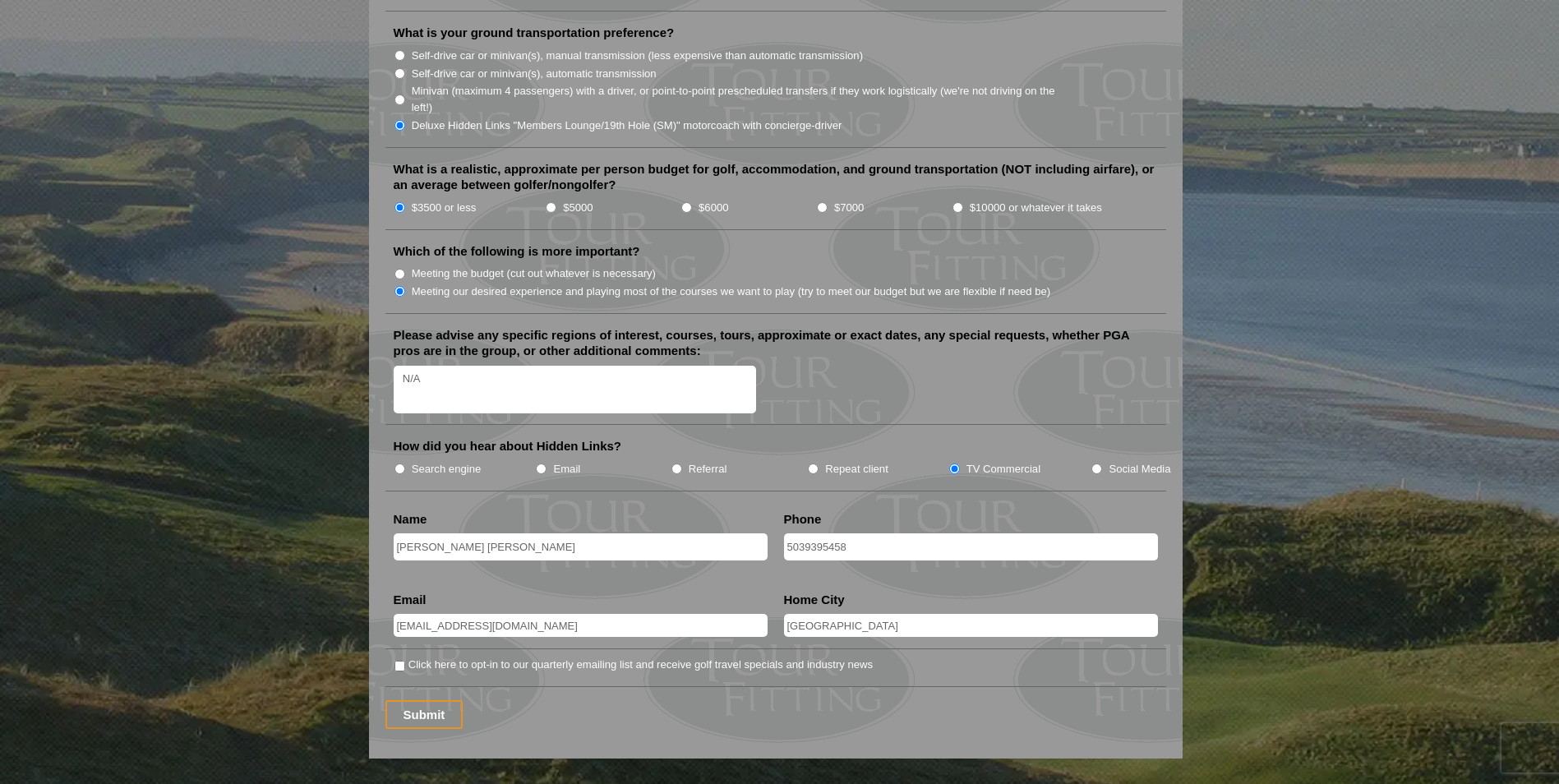
drag, startPoint x: 531, startPoint y: 692, endPoint x: 503, endPoint y: 692, distance: 28.0
click at [531, 700] on div "Submit" at bounding box center [776, 714] width 781 height 29
click at [810, 533] on input "5039395458" at bounding box center [971, 547] width 374 height 27
click at [807, 533] on input "5039395458" at bounding box center [971, 547] width 374 height 27
click at [827, 533] on input "503-9395458" at bounding box center [971, 547] width 374 height 27
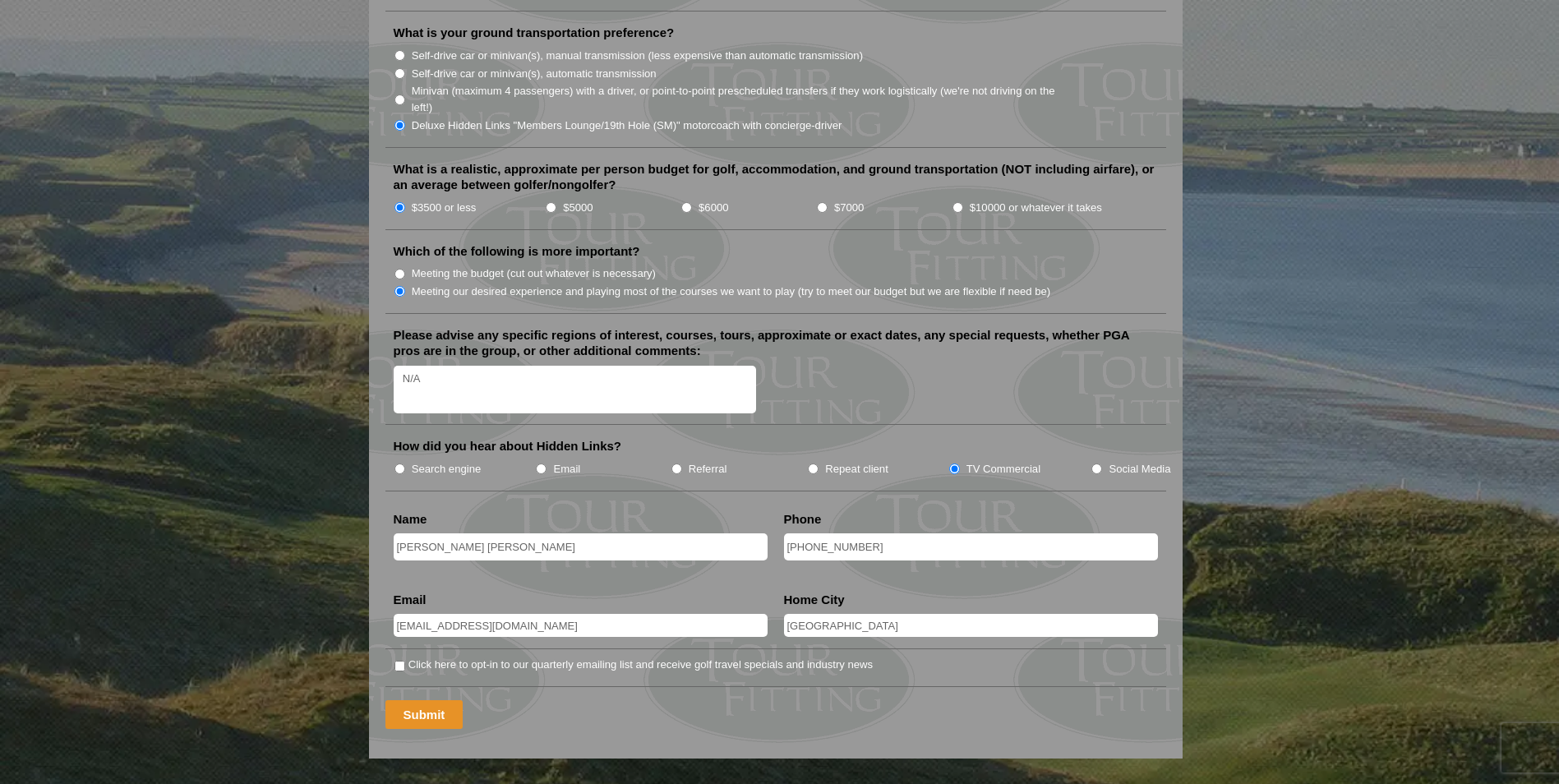
type input "503-939-5458"
click at [440, 700] on input "Submit" at bounding box center [425, 714] width 78 height 29
